Goal: Navigation & Orientation: Go to known website

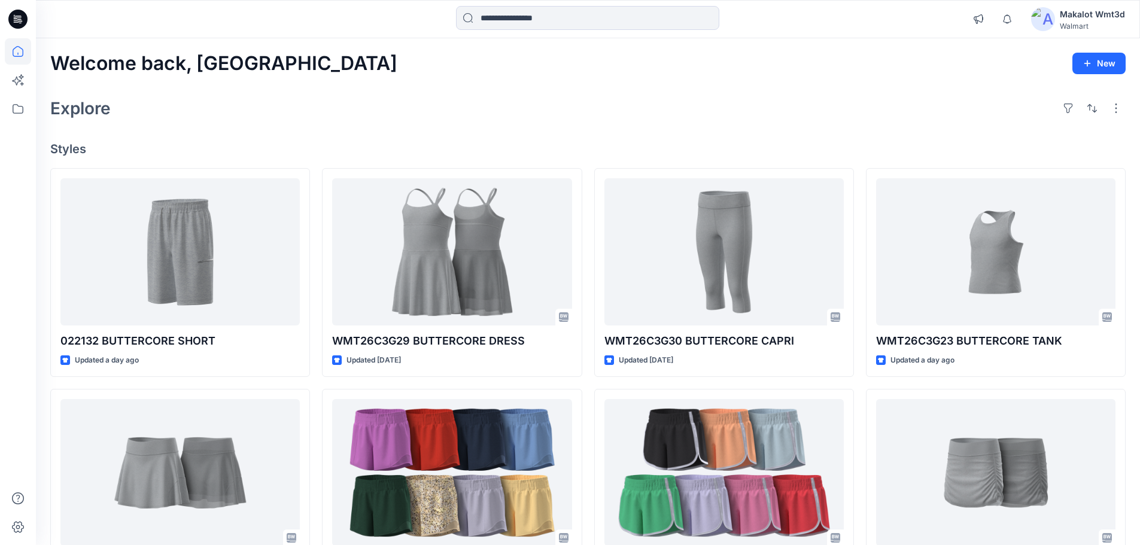
click at [672, 87] on div "Welcome back, Makalot New Explore Styles 022132 BUTTERCORE SHORT Updated a day …" at bounding box center [588, 457] width 1104 height 838
click at [608, 124] on div "Welcome back, Makalot New Explore Styles 022132 BUTTERCORE SHORT Updated a day …" at bounding box center [588, 457] width 1104 height 838
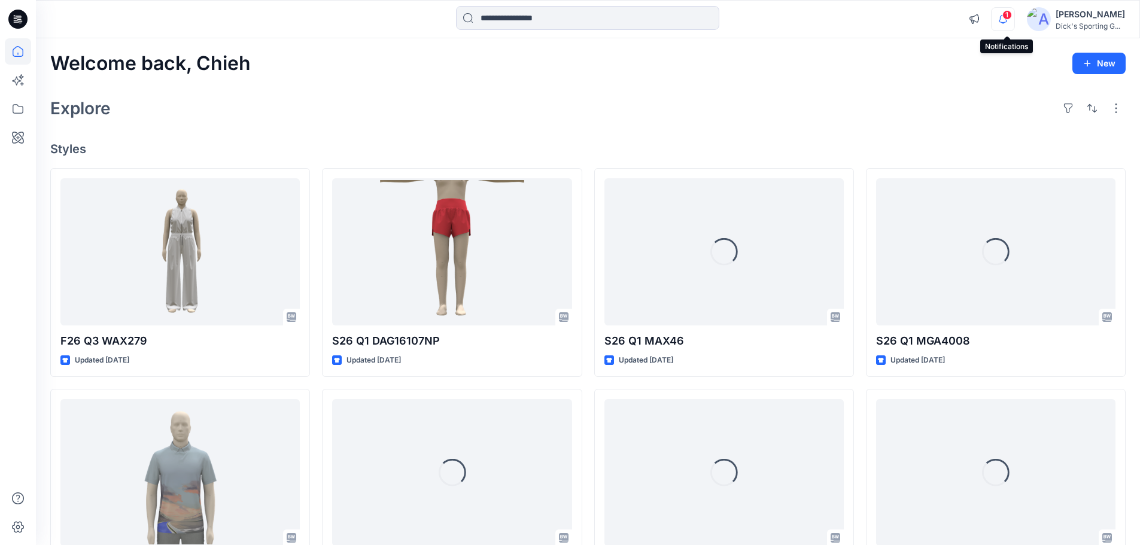
click at [1010, 21] on icon "button" at bounding box center [1003, 19] width 23 height 24
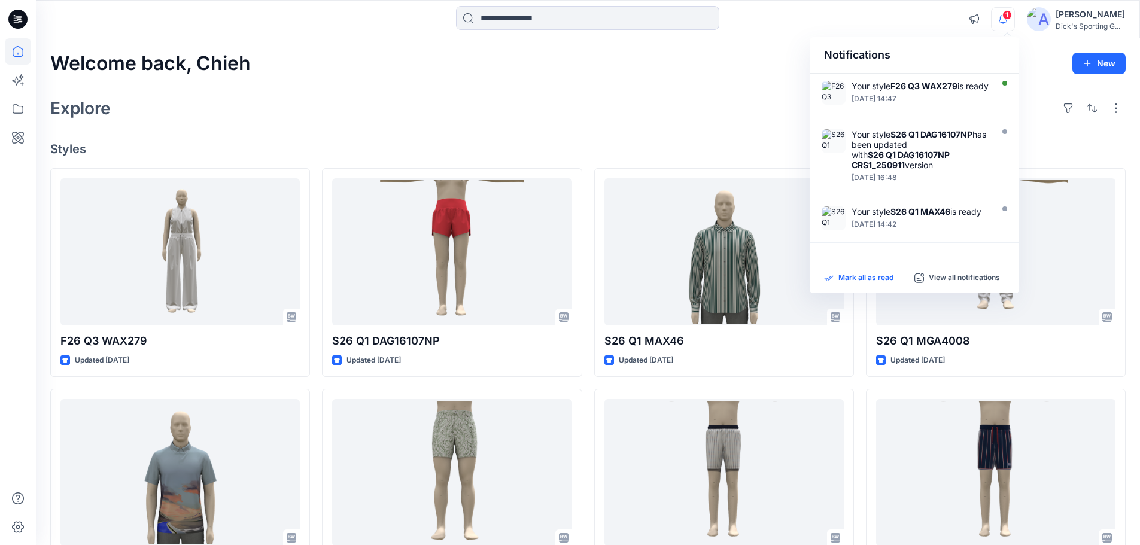
click at [876, 278] on p "Mark all as read" at bounding box center [865, 278] width 55 height 11
click at [477, 98] on div "Explore" at bounding box center [587, 108] width 1075 height 29
